Goal: Obtain resource: Obtain resource

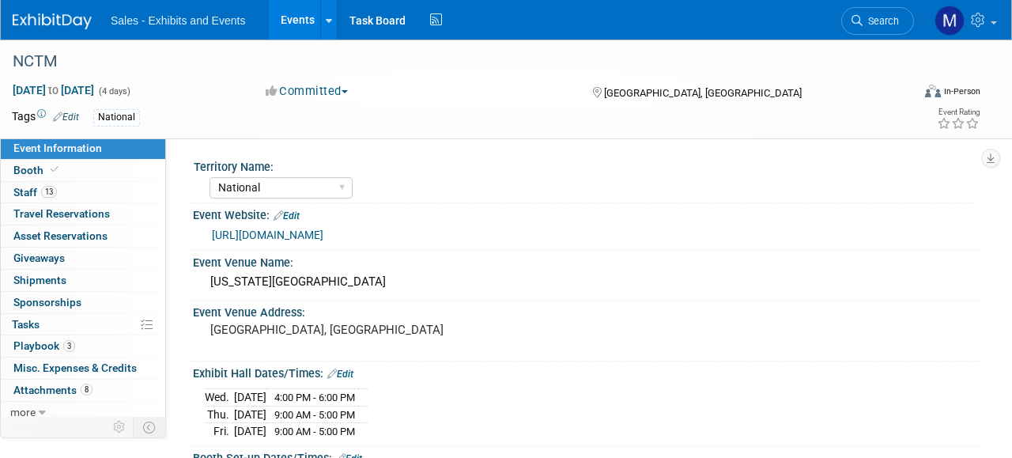
select select "National"
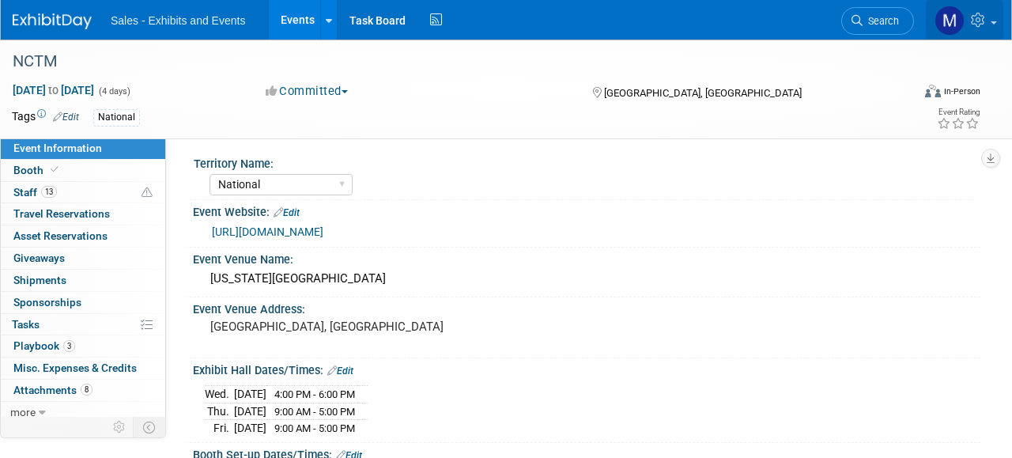
click at [991, 24] on span at bounding box center [994, 22] width 6 height 3
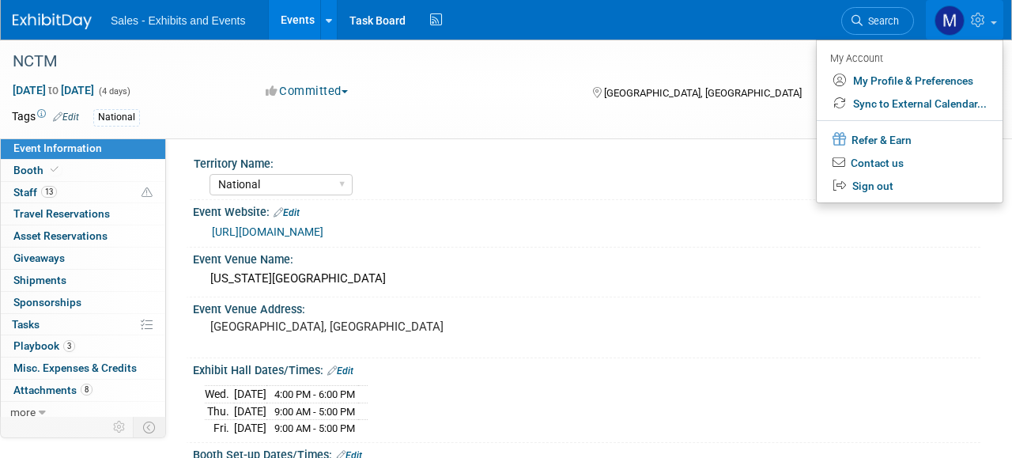
click at [991, 24] on link at bounding box center [965, 20] width 78 height 40
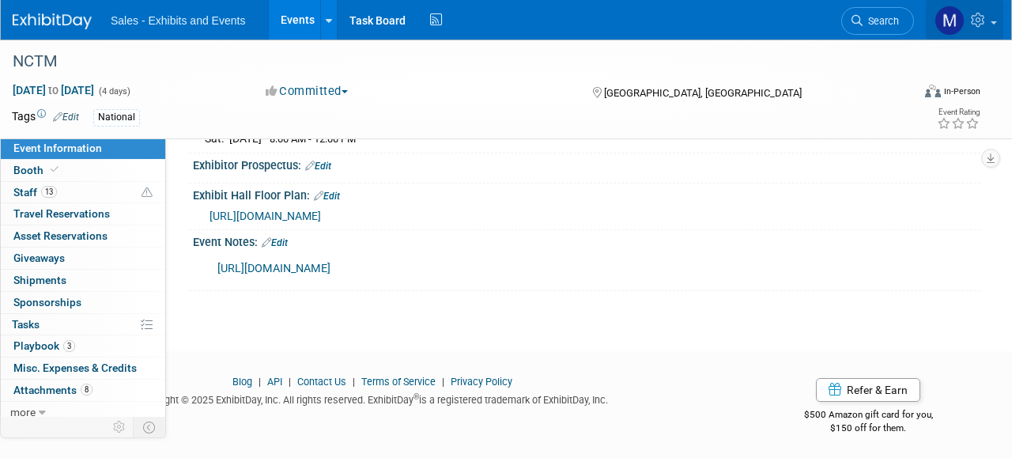
scroll to position [440, 0]
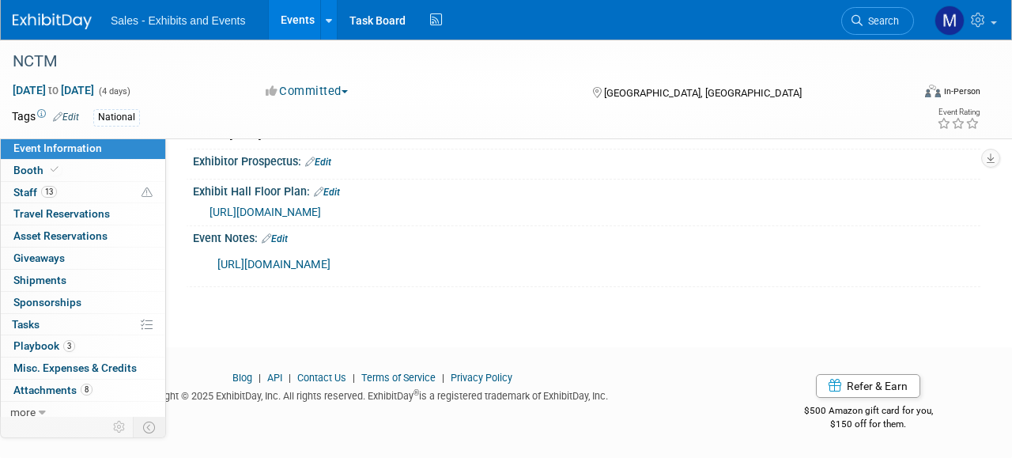
click at [331, 258] on link "[URL][DOMAIN_NAME]" at bounding box center [273, 264] width 113 height 13
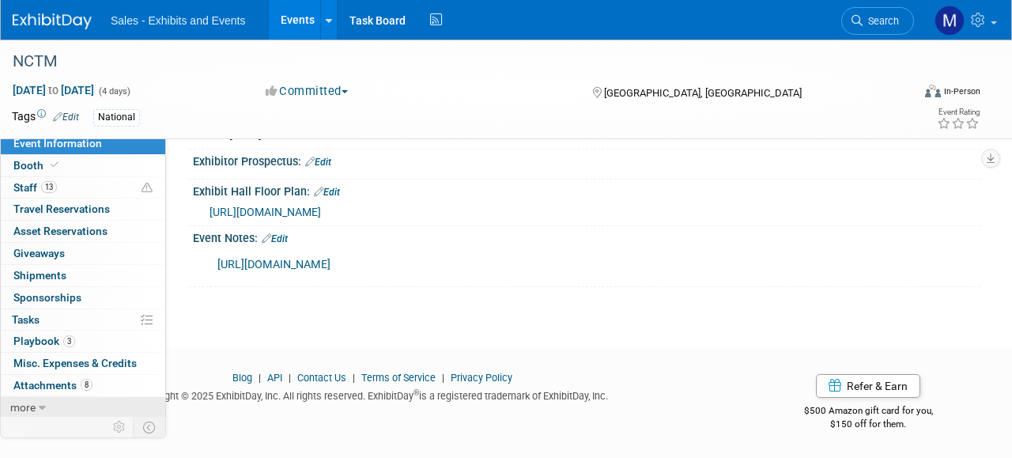
click at [36, 405] on link "more" at bounding box center [83, 407] width 165 height 21
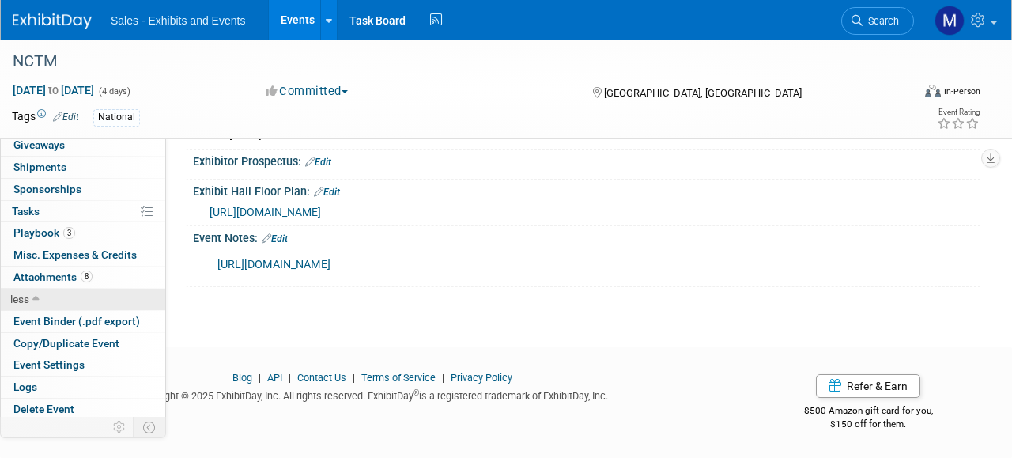
scroll to position [114, 0]
click at [68, 270] on span "Attachments 8" at bounding box center [52, 276] width 79 height 13
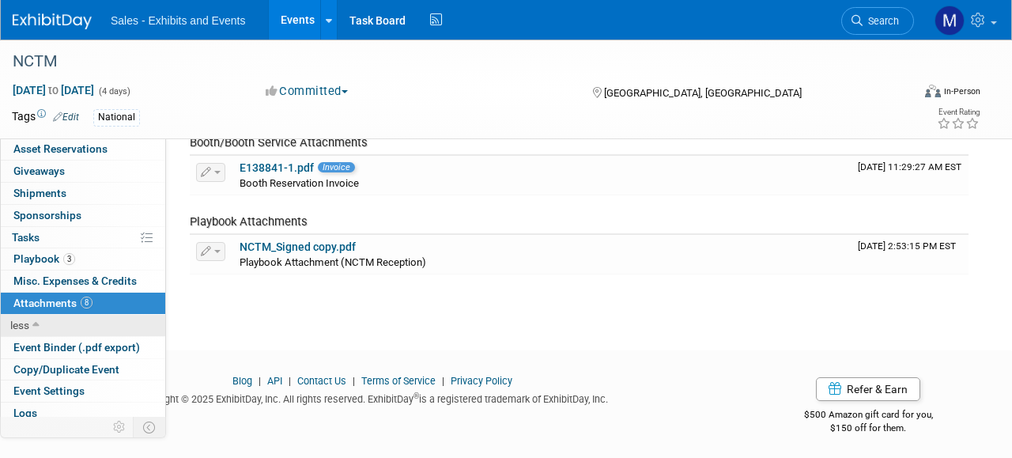
scroll to position [71, 0]
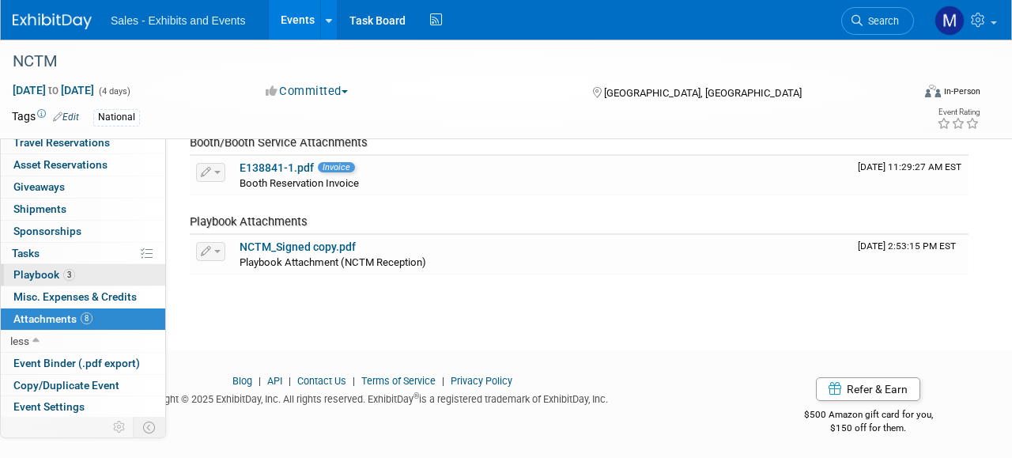
click at [62, 276] on span "Playbook 3" at bounding box center [44, 274] width 62 height 13
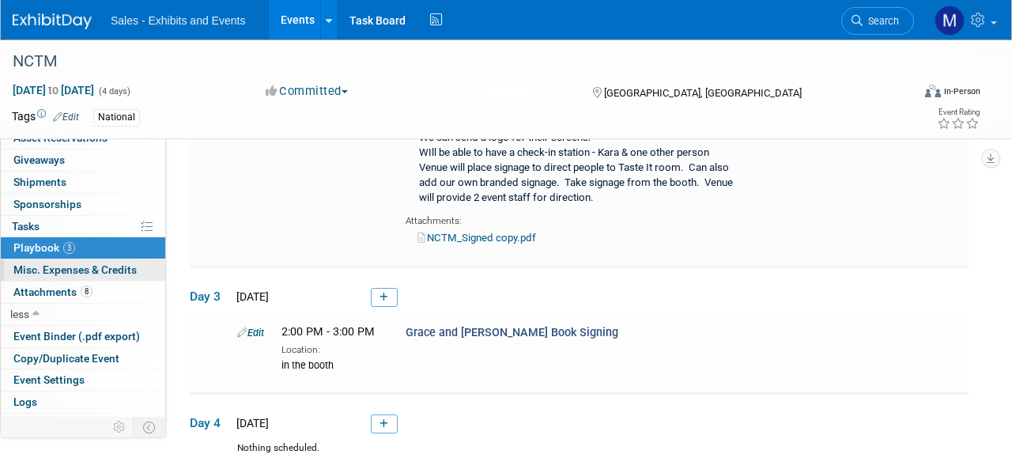
scroll to position [114, 0]
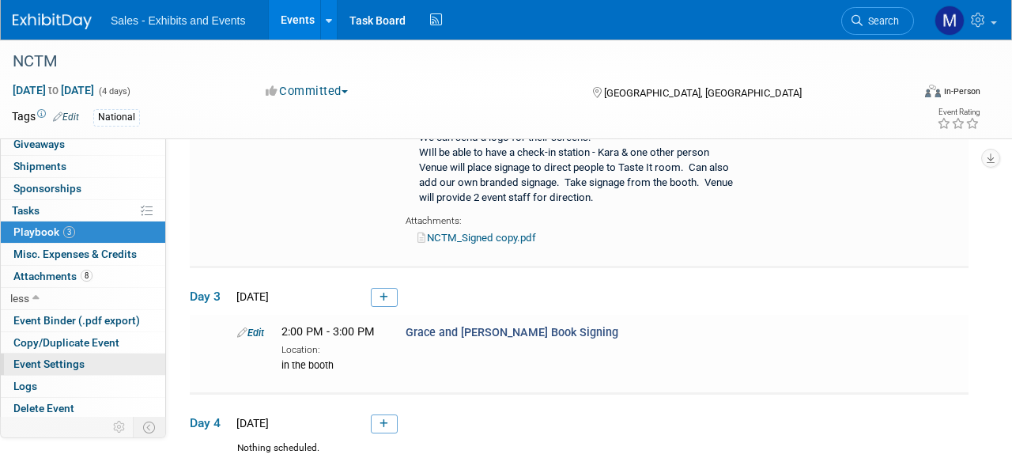
click at [62, 365] on span "Event Settings" at bounding box center [48, 363] width 71 height 13
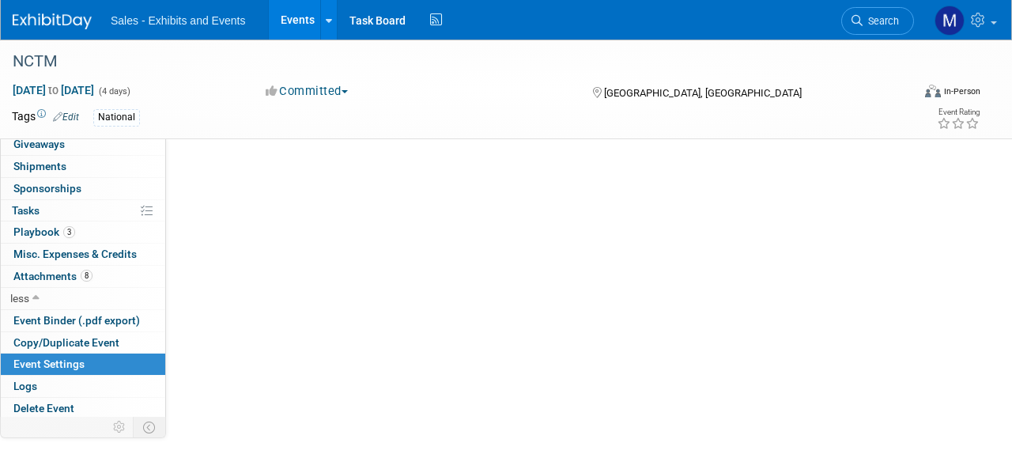
scroll to position [0, 0]
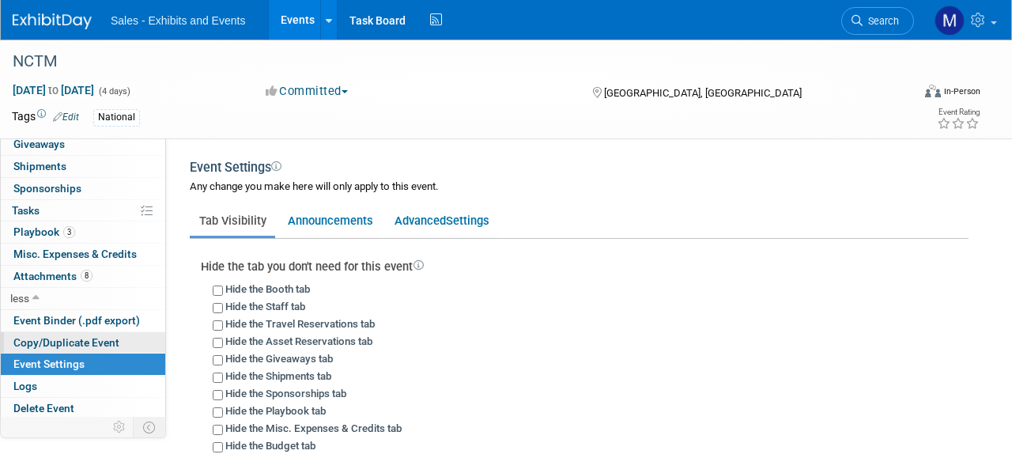
click at [70, 348] on link "Copy/Duplicate Event" at bounding box center [83, 342] width 165 height 21
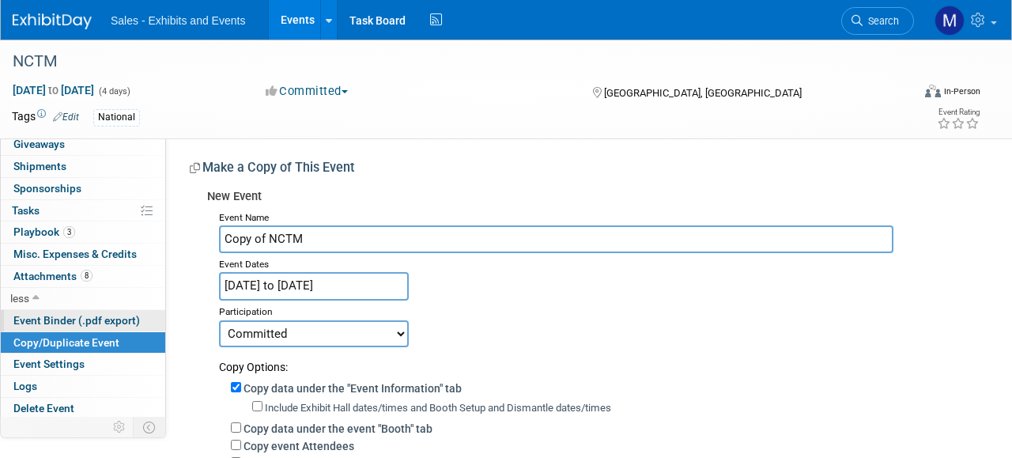
click at [70, 319] on span "Event Binder (.pdf export)" at bounding box center [76, 320] width 127 height 13
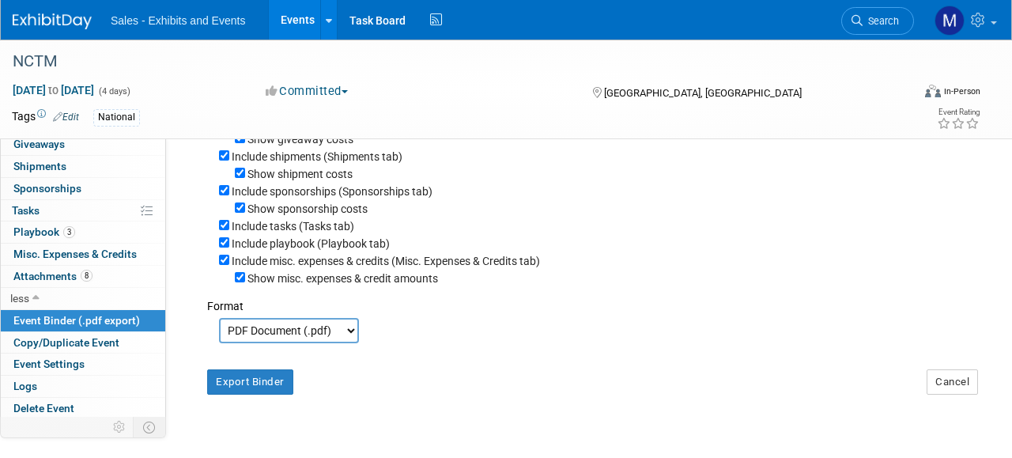
scroll to position [415, 0]
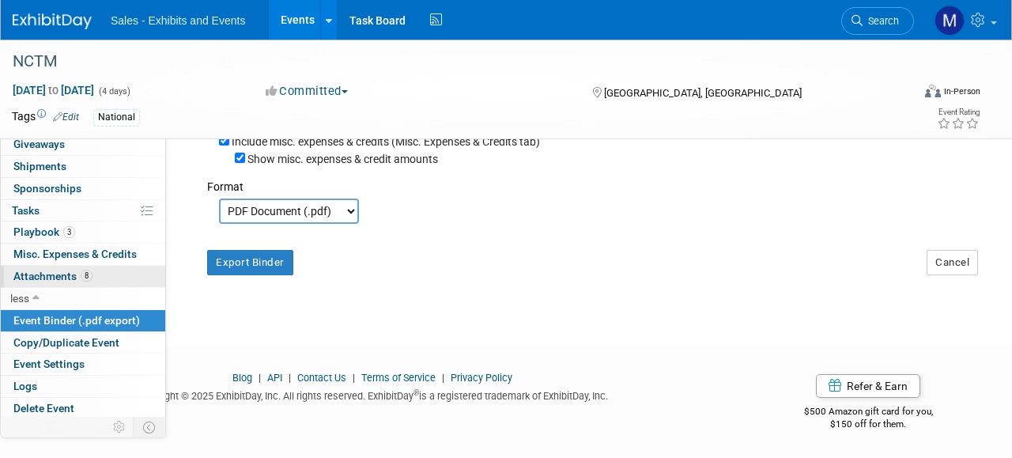
click at [59, 273] on span "Attachments 8" at bounding box center [52, 276] width 79 height 13
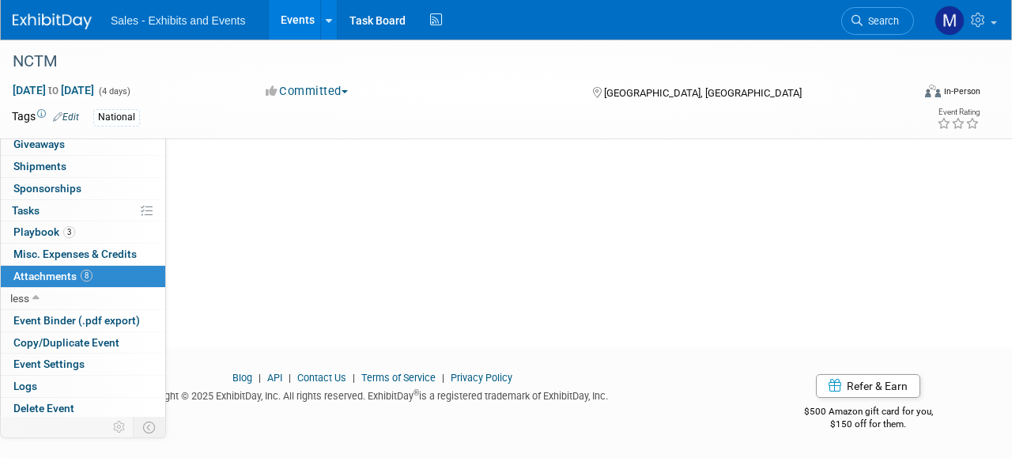
scroll to position [0, 0]
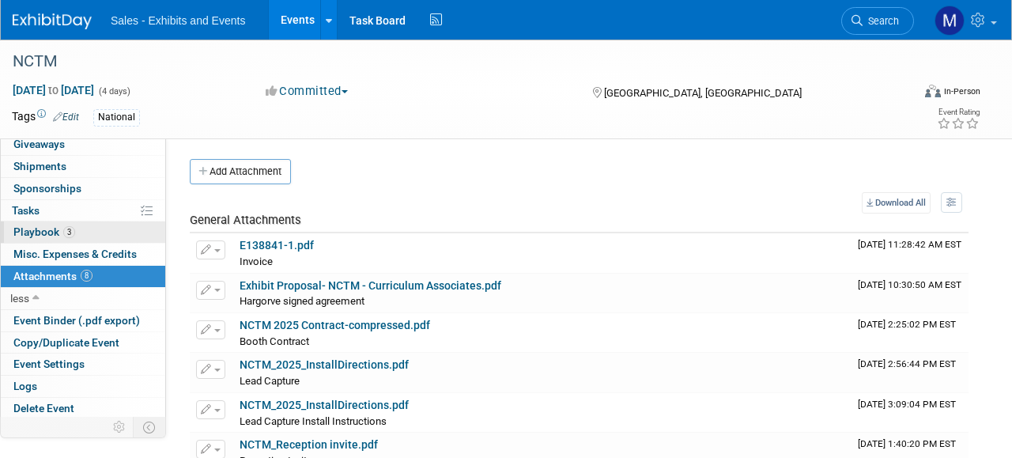
click at [59, 231] on span "Playbook 3" at bounding box center [44, 231] width 62 height 13
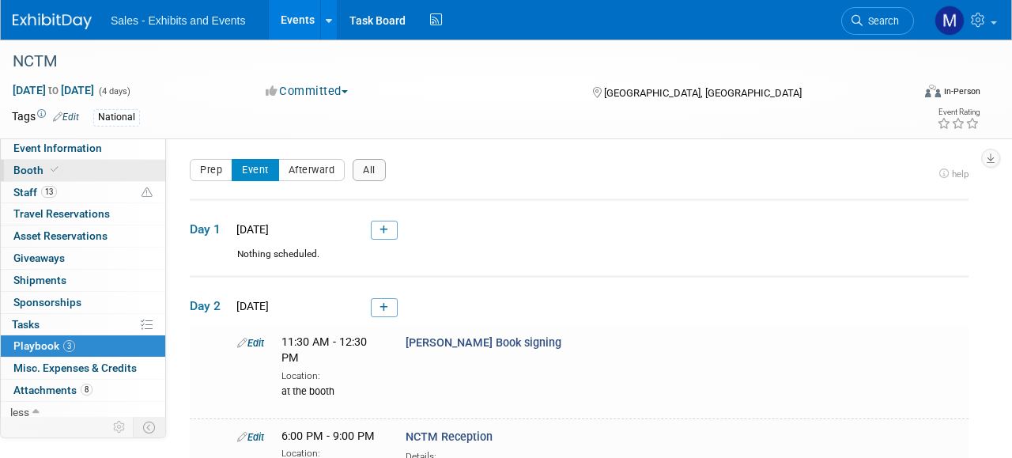
click at [35, 166] on span "Booth" at bounding box center [37, 170] width 48 height 13
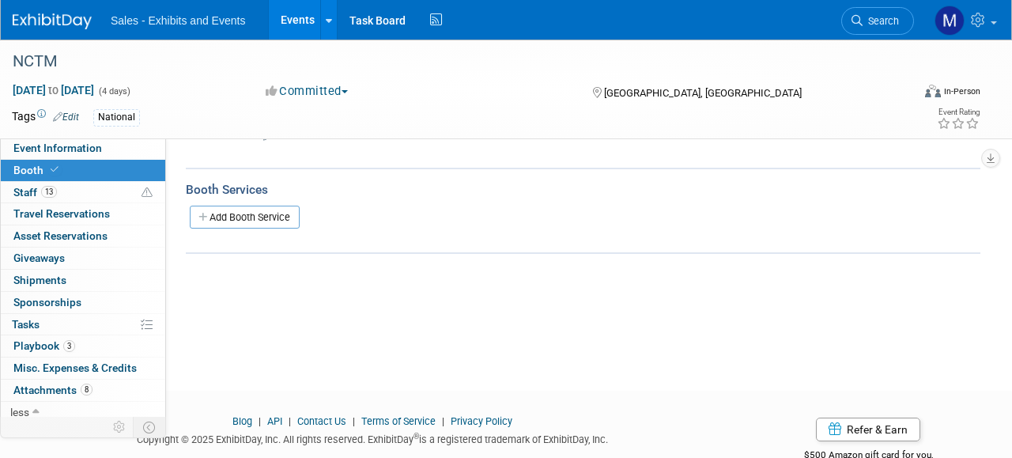
scroll to position [192, 0]
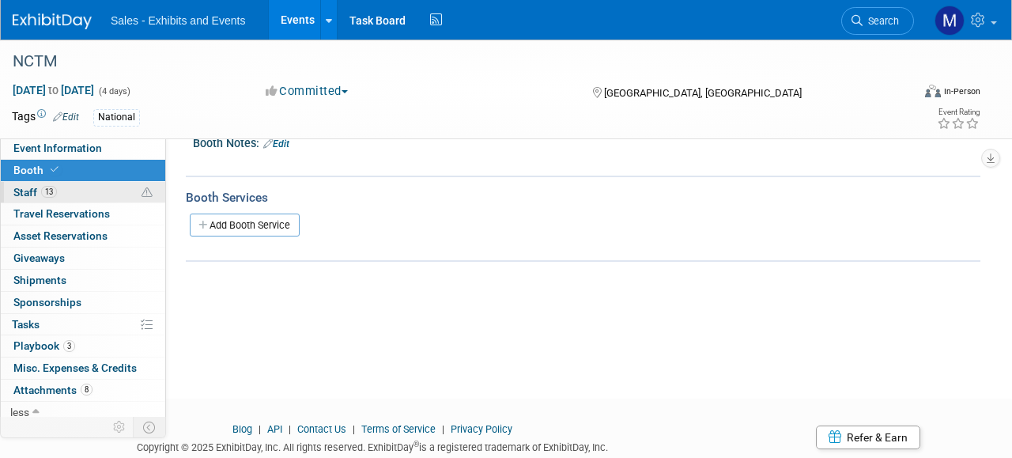
click at [74, 189] on link "13 Staff 13" at bounding box center [83, 192] width 165 height 21
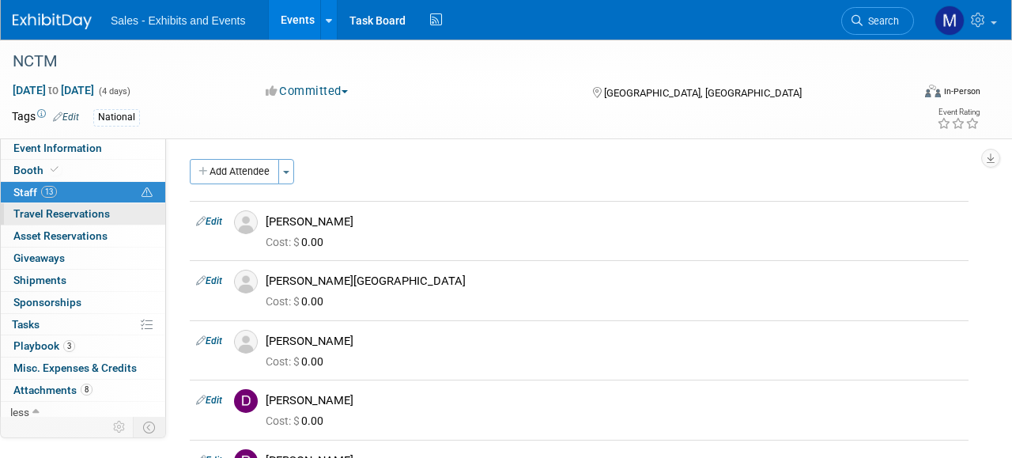
click at [78, 213] on span "Travel Reservations 0" at bounding box center [61, 213] width 96 height 13
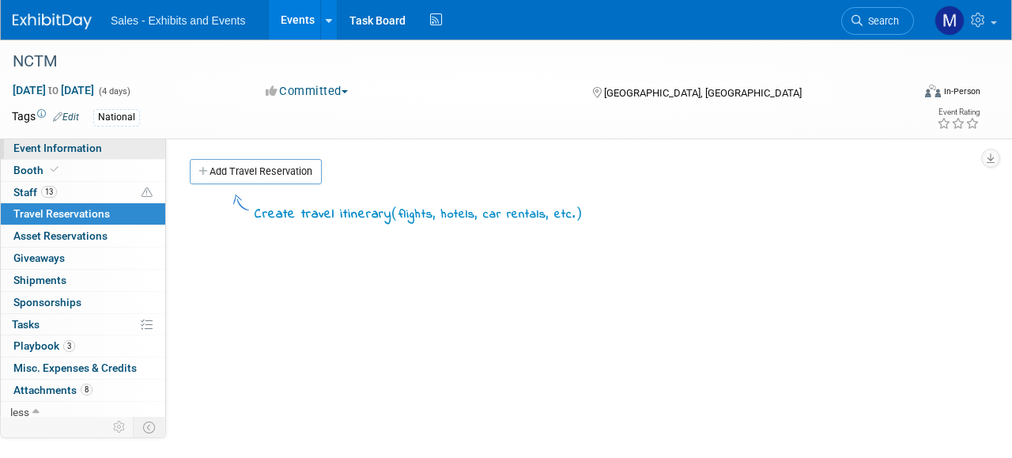
click at [89, 154] on span "Event Information" at bounding box center [57, 148] width 89 height 13
select select "National"
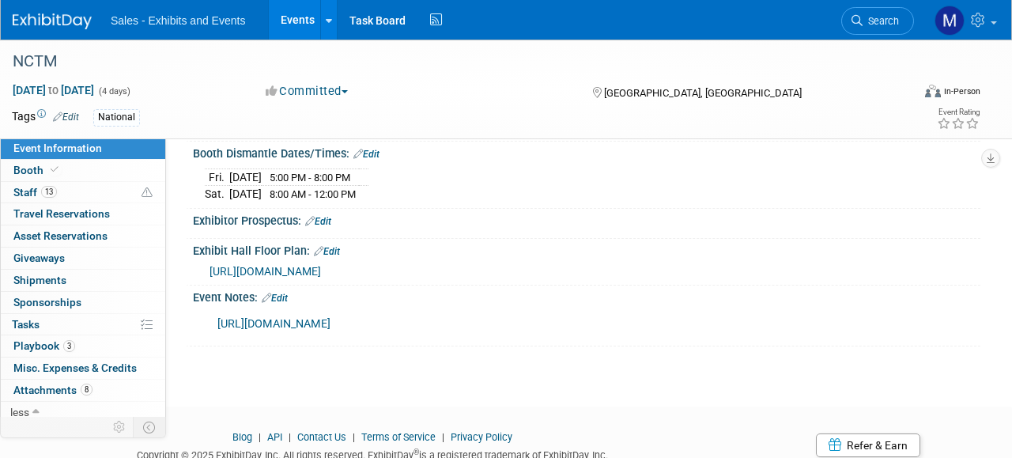
scroll to position [440, 0]
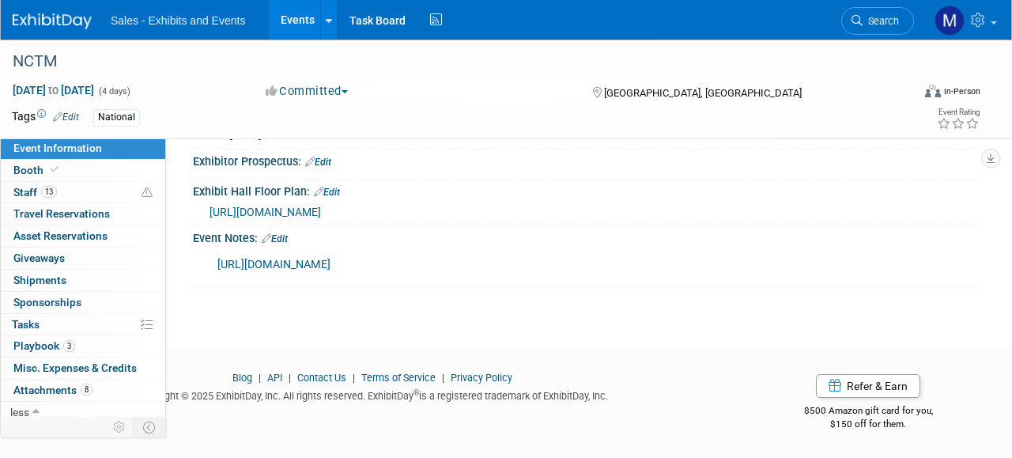
drag, startPoint x: 397, startPoint y: 273, endPoint x: 217, endPoint y: 251, distance: 181.7
click at [217, 251] on div "[URL][DOMAIN_NAME]" at bounding box center [515, 265] width 619 height 32
copy link "[URL][DOMAIN_NAME]"
